Goal: Obtain resource: Obtain resource

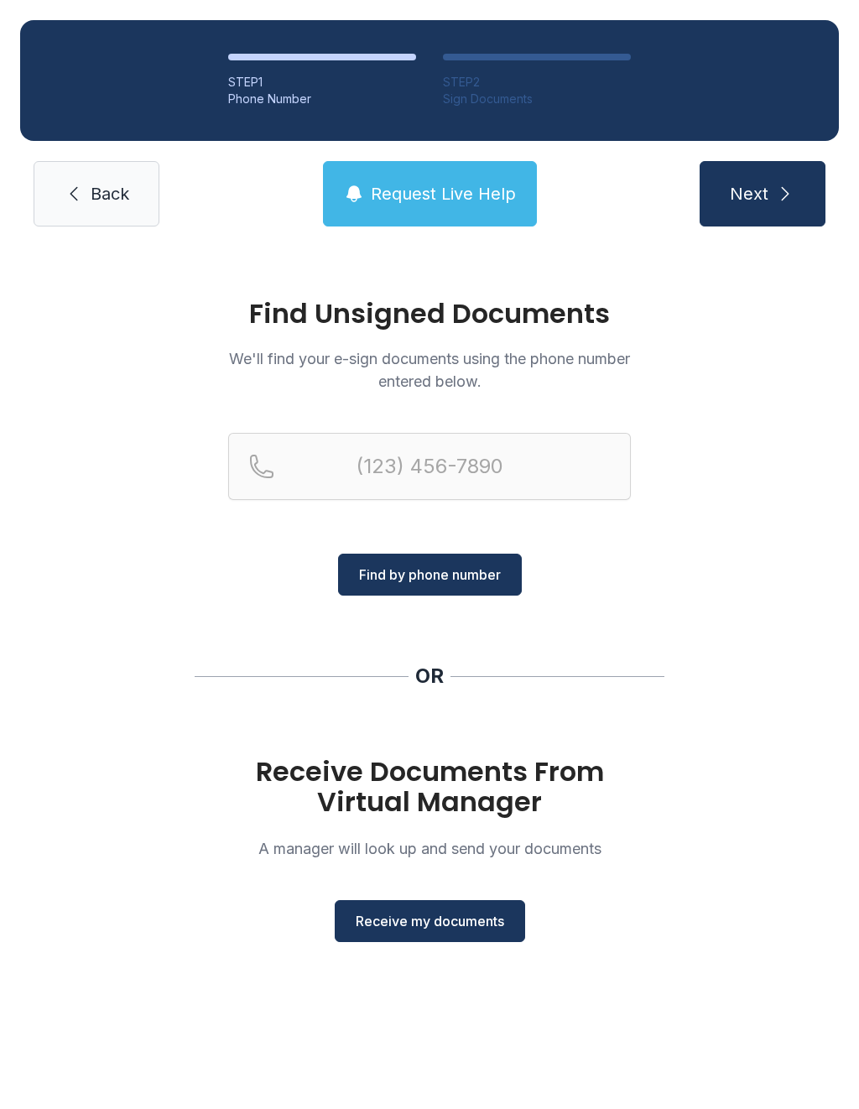
click at [421, 927] on span "Receive my documents" at bounding box center [430, 921] width 148 height 20
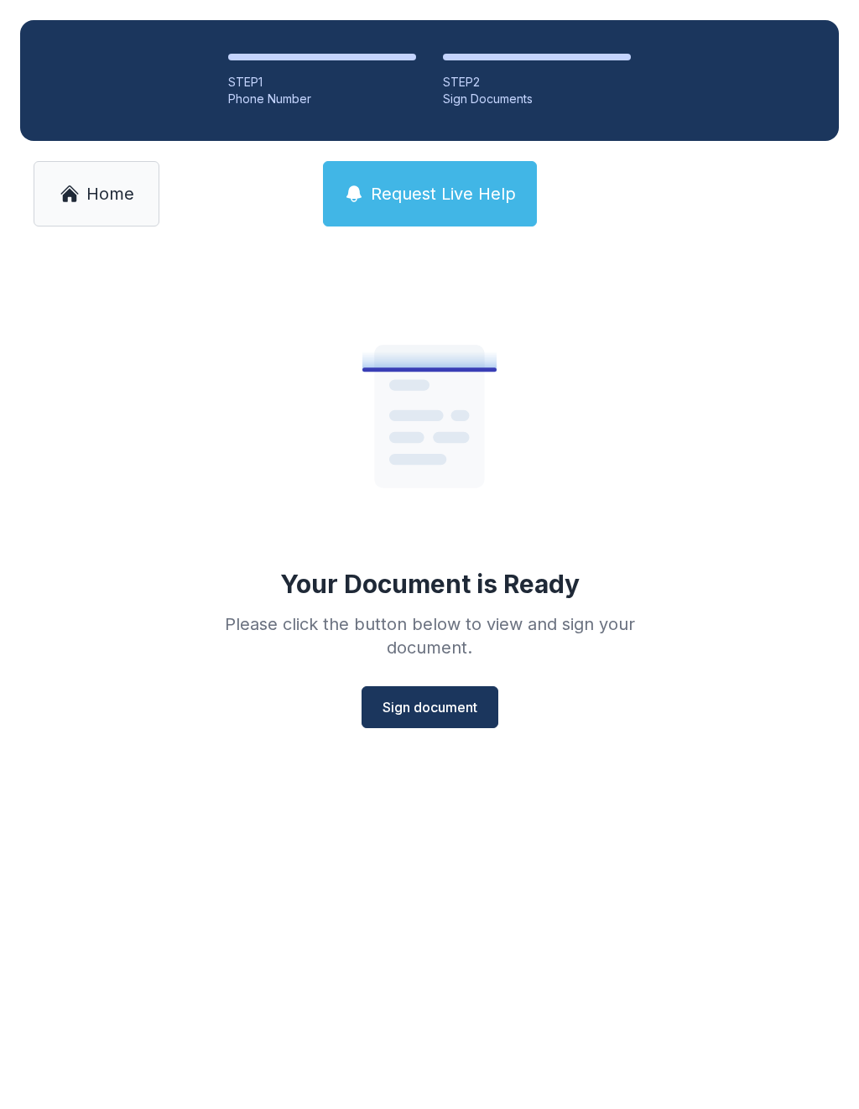
click at [112, 200] on span "Home" at bounding box center [110, 193] width 48 height 23
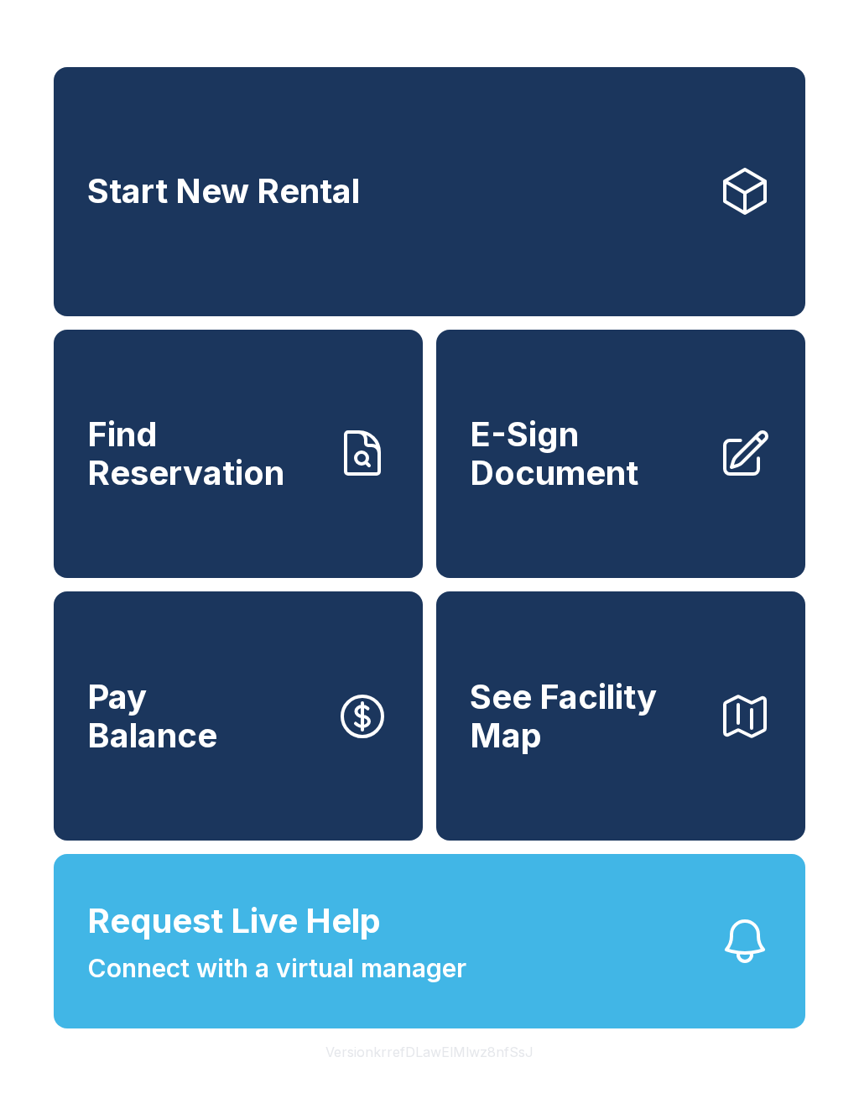
click at [603, 468] on span "E-Sign Document" at bounding box center [587, 453] width 235 height 76
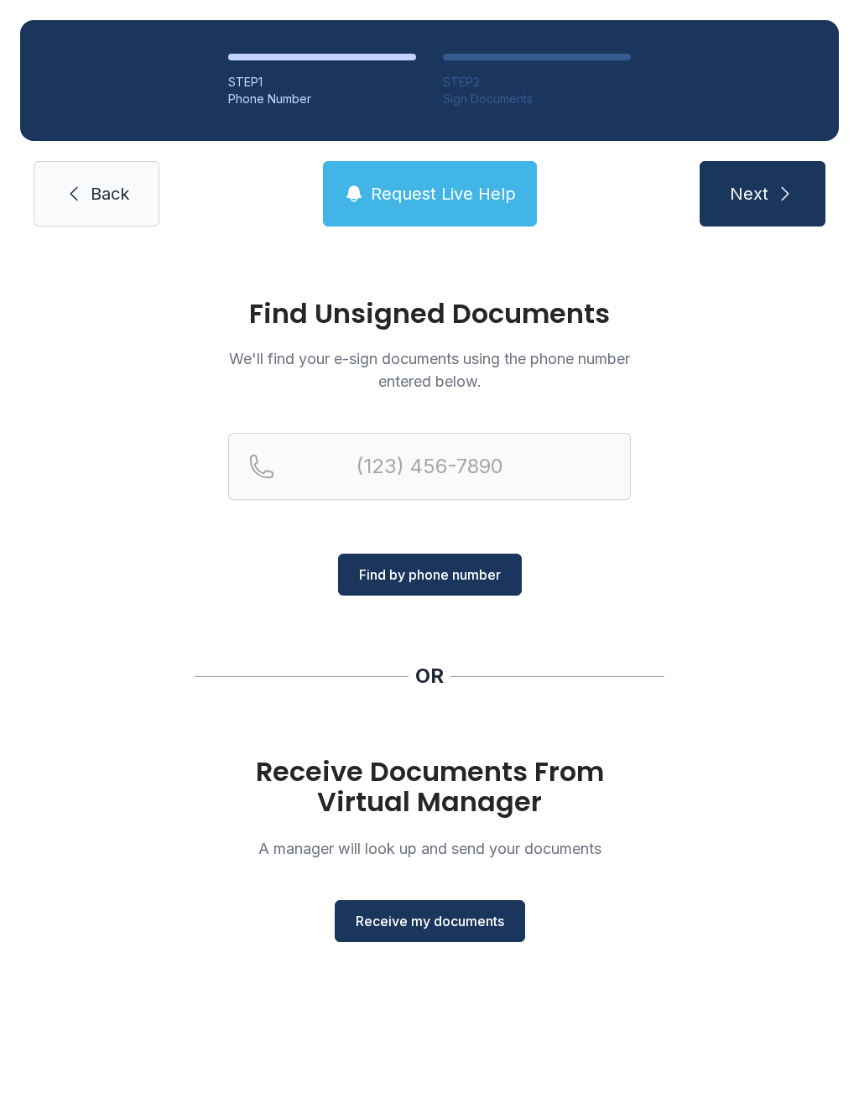
click at [408, 938] on button "Receive my documents" at bounding box center [430, 921] width 190 height 42
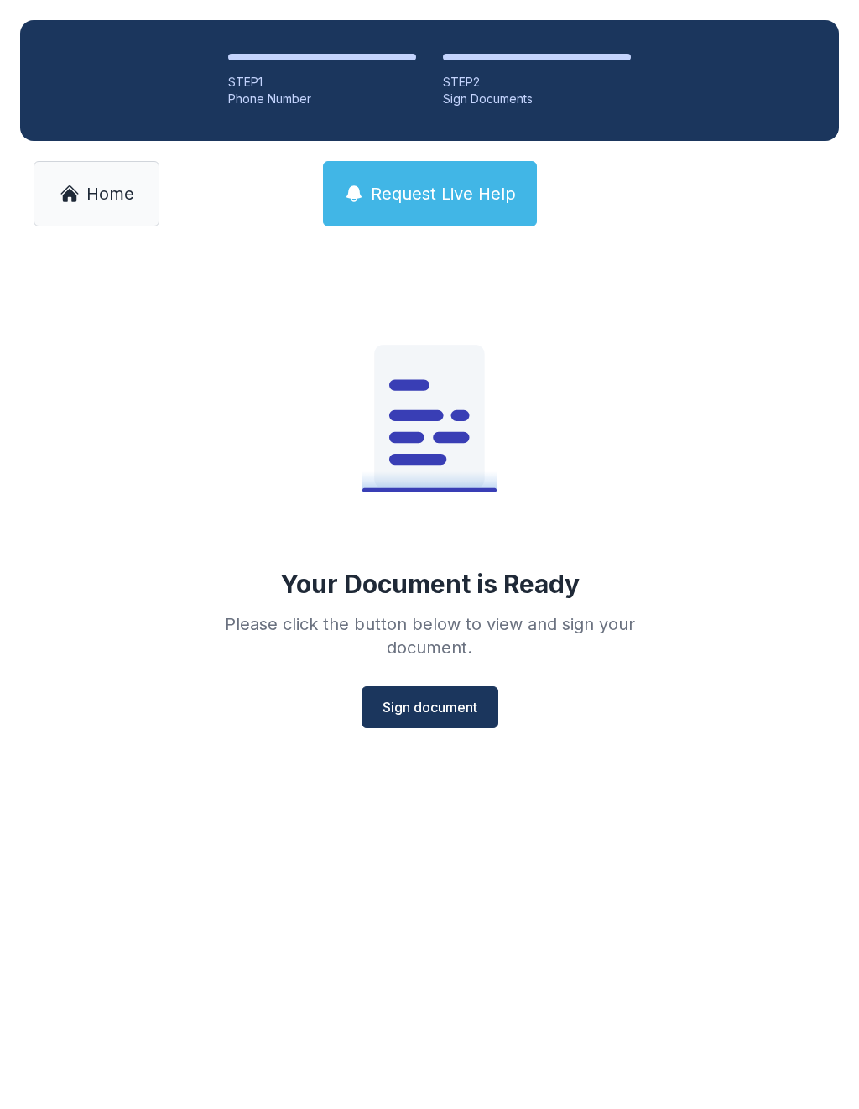
click at [439, 703] on span "Sign document" at bounding box center [429, 707] width 95 height 20
